Goal: Task Accomplishment & Management: Use online tool/utility

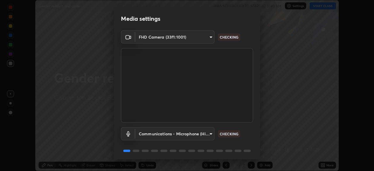
scroll to position [21, 0]
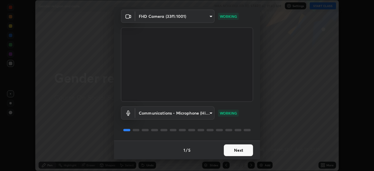
click at [228, 149] on button "Next" at bounding box center [238, 150] width 29 height 12
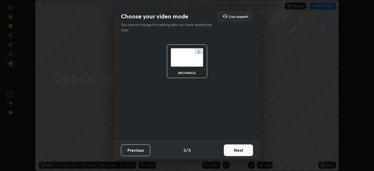
scroll to position [0, 0]
click at [229, 149] on button "Next" at bounding box center [238, 150] width 29 height 12
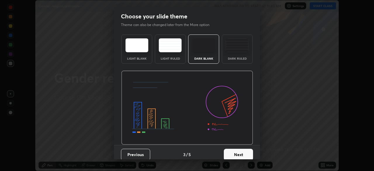
click at [229, 149] on button "Next" at bounding box center [238, 155] width 29 height 12
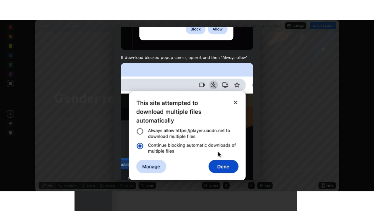
scroll to position [140, 0]
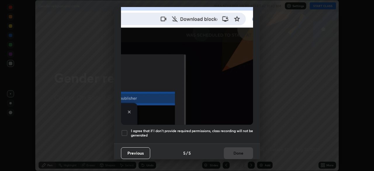
click at [233, 147] on div "Previous 5 / 5 Done" at bounding box center [187, 153] width 146 height 19
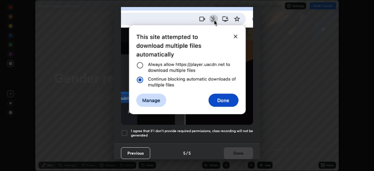
click at [222, 129] on h5 "I agree that if I don't provide required permissions, class recording will not …" at bounding box center [192, 133] width 122 height 9
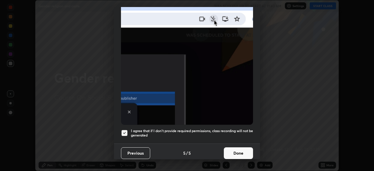
click at [228, 149] on button "Done" at bounding box center [238, 153] width 29 height 12
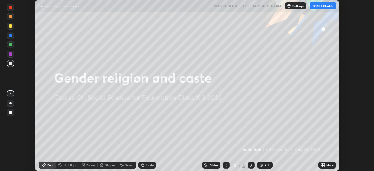
click at [324, 7] on button "START CLASS" at bounding box center [323, 5] width 26 height 7
click at [328, 165] on div "More" at bounding box center [330, 165] width 7 height 3
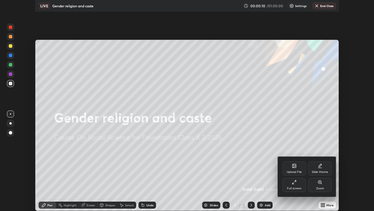
click at [296, 157] on div "Upload File Slide theme Full screen Zoom" at bounding box center [307, 176] width 58 height 40
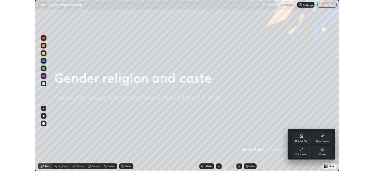
scroll to position [211, 374]
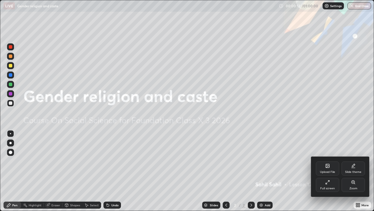
click at [328, 171] on div "Upload File" at bounding box center [327, 171] width 15 height 3
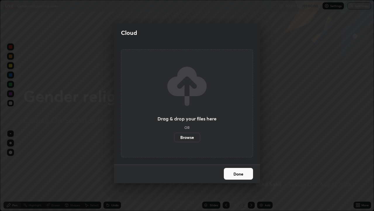
click at [194, 135] on label "Browse" at bounding box center [187, 136] width 26 height 9
click at [174, 135] on input "Browse" at bounding box center [174, 136] width 0 height 9
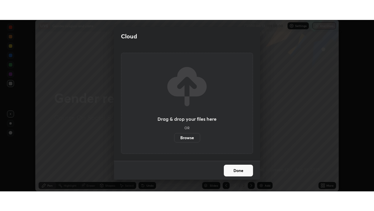
scroll to position [29076, 28873]
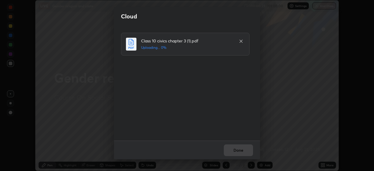
click at [237, 146] on div "Done" at bounding box center [187, 150] width 146 height 19
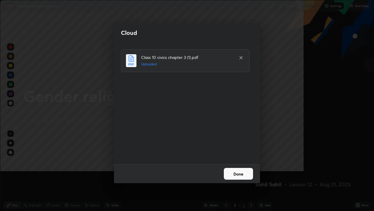
scroll to position [211, 374]
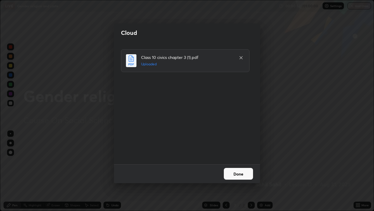
click at [231, 171] on button "Done" at bounding box center [238, 174] width 29 height 12
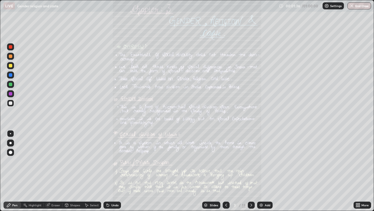
click at [360, 171] on icon at bounding box center [358, 204] width 5 height 5
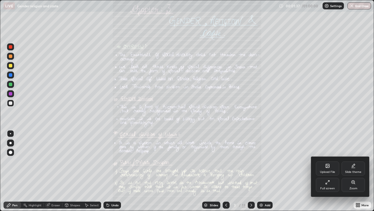
click at [352, 171] on div "Zoom" at bounding box center [354, 188] width 8 height 3
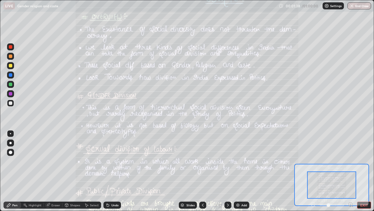
click at [351, 171] on icon at bounding box center [350, 204] width 1 height 0
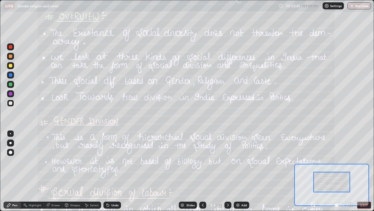
click at [11, 75] on div at bounding box center [11, 75] width 4 height 4
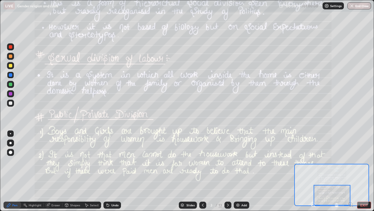
click at [226, 171] on div at bounding box center [228, 204] width 7 height 7
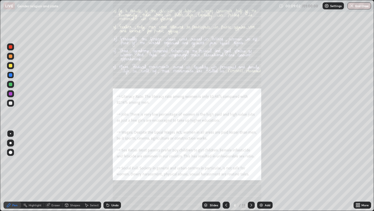
click at [364, 171] on div "More" at bounding box center [365, 204] width 7 height 3
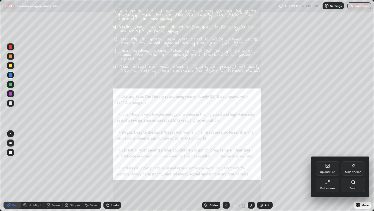
click at [349, 171] on div "Zoom" at bounding box center [353, 185] width 23 height 14
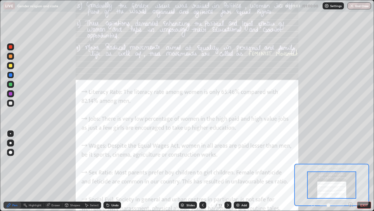
click at [351, 171] on icon at bounding box center [350, 204] width 1 height 0
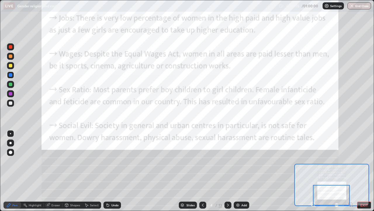
click at [225, 171] on div at bounding box center [228, 204] width 7 height 7
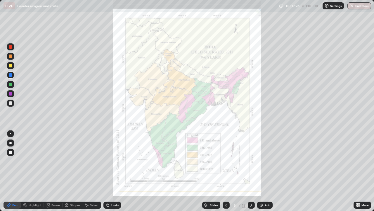
click at [251, 171] on icon at bounding box center [251, 204] width 5 height 5
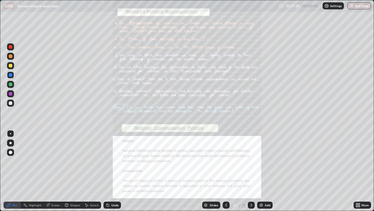
click at [360, 171] on icon at bounding box center [359, 203] width 1 height 1
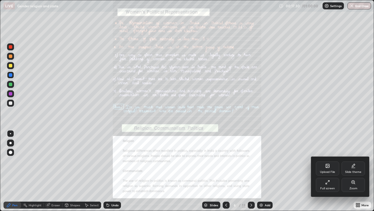
click at [350, 171] on div "Zoom" at bounding box center [353, 185] width 23 height 14
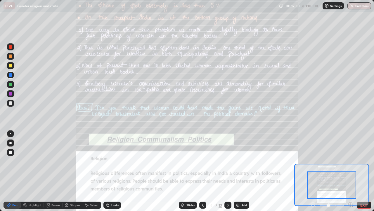
click at [350, 171] on icon at bounding box center [351, 204] width 6 height 6
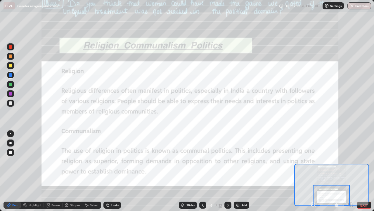
click at [229, 171] on icon at bounding box center [228, 204] width 5 height 5
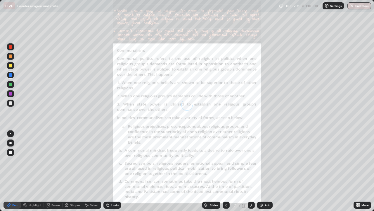
click at [363, 171] on div "More" at bounding box center [363, 204] width 18 height 7
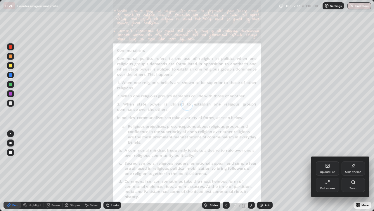
click at [354, 171] on div "Zoom" at bounding box center [354, 188] width 8 height 3
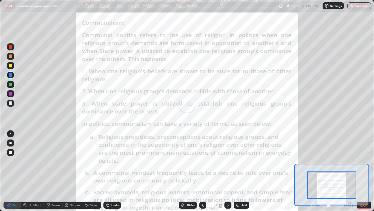
click at [351, 171] on icon at bounding box center [351, 204] width 6 height 6
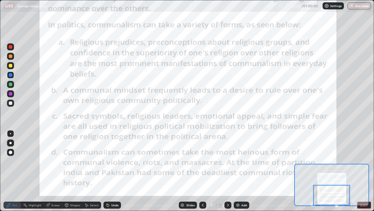
click at [226, 171] on icon at bounding box center [228, 204] width 5 height 5
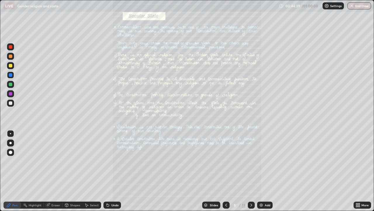
click at [357, 171] on icon at bounding box center [357, 205] width 1 height 1
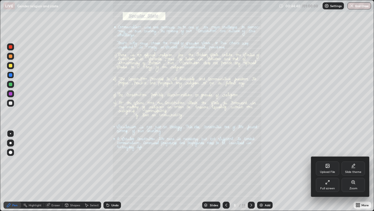
click at [354, 171] on div "Zoom" at bounding box center [353, 185] width 23 height 14
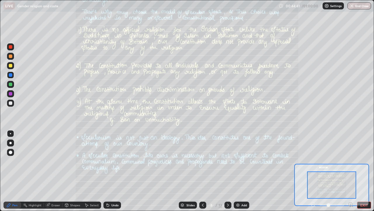
click at [351, 171] on icon at bounding box center [350, 204] width 1 height 0
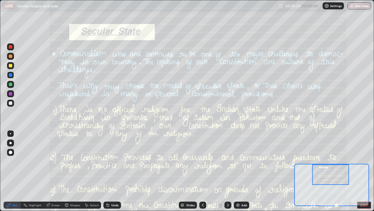
click at [10, 67] on div at bounding box center [11, 66] width 4 height 4
click at [11, 75] on div at bounding box center [11, 75] width 4 height 4
click at [12, 87] on div at bounding box center [10, 84] width 7 height 7
click at [11, 97] on div at bounding box center [10, 93] width 7 height 7
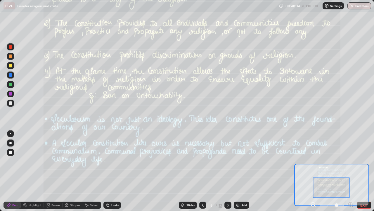
click at [220, 171] on div "13" at bounding box center [221, 204] width 4 height 5
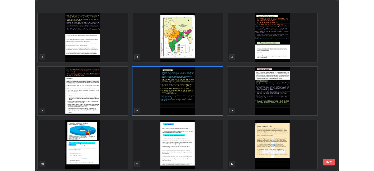
scroll to position [86, 0]
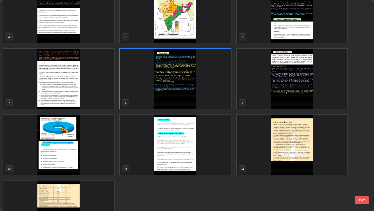
click at [261, 95] on img "grid" at bounding box center [292, 79] width 111 height 60
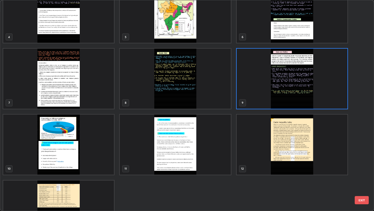
click at [260, 96] on img "grid" at bounding box center [292, 79] width 111 height 60
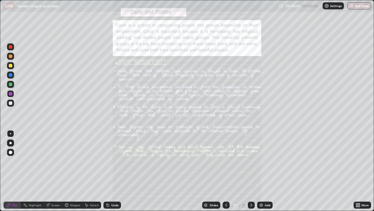
click at [359, 171] on icon at bounding box center [359, 205] width 1 height 1
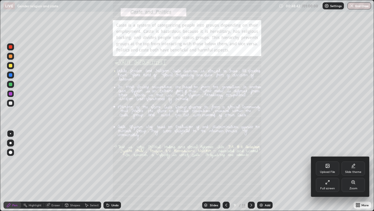
click at [327, 171] on icon at bounding box center [328, 182] width 5 height 5
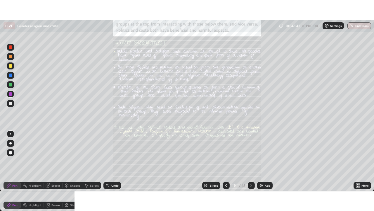
scroll to position [29076, 28873]
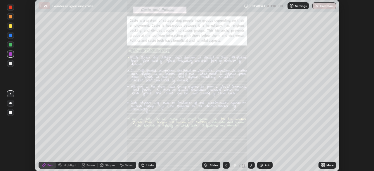
click at [330, 164] on div "More" at bounding box center [330, 165] width 7 height 3
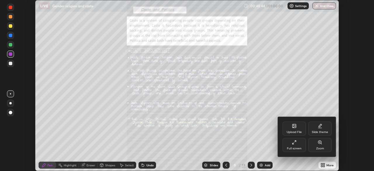
click at [296, 147] on div "Full screen" at bounding box center [294, 148] width 15 height 3
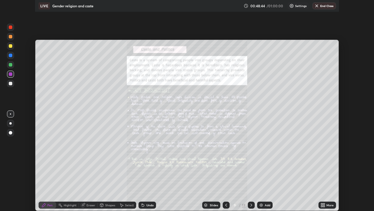
scroll to position [211, 374]
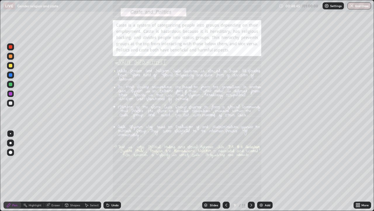
click at [364, 171] on div "More" at bounding box center [365, 204] width 7 height 3
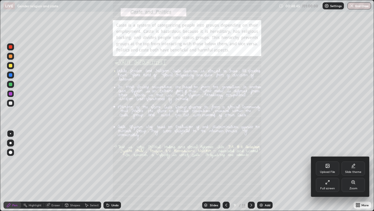
click at [350, 171] on div "Zoom" at bounding box center [353, 185] width 23 height 14
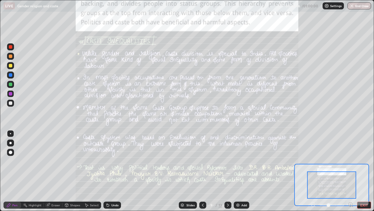
click at [351, 171] on icon at bounding box center [350, 204] width 1 height 0
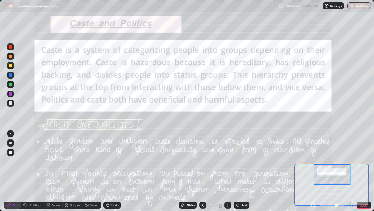
click at [225, 171] on div at bounding box center [228, 204] width 7 height 7
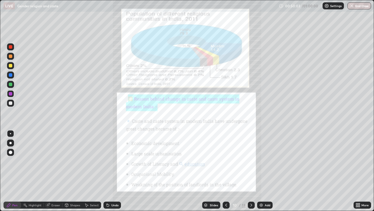
click at [251, 171] on icon at bounding box center [251, 204] width 5 height 5
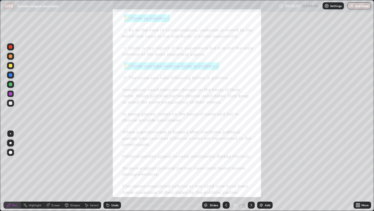
click at [249, 171] on icon at bounding box center [251, 204] width 5 height 5
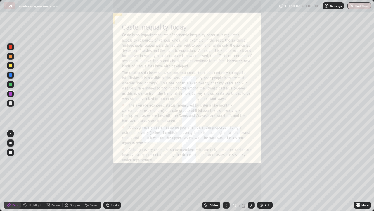
click at [251, 171] on icon at bounding box center [251, 204] width 5 height 5
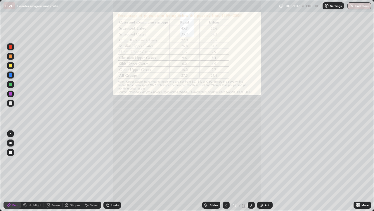
click at [352, 6] on img "button" at bounding box center [352, 6] width 5 height 5
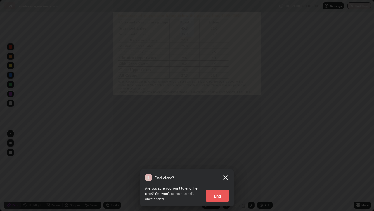
click at [216, 171] on button "End" at bounding box center [217, 196] width 23 height 12
